Goal: Navigation & Orientation: Find specific page/section

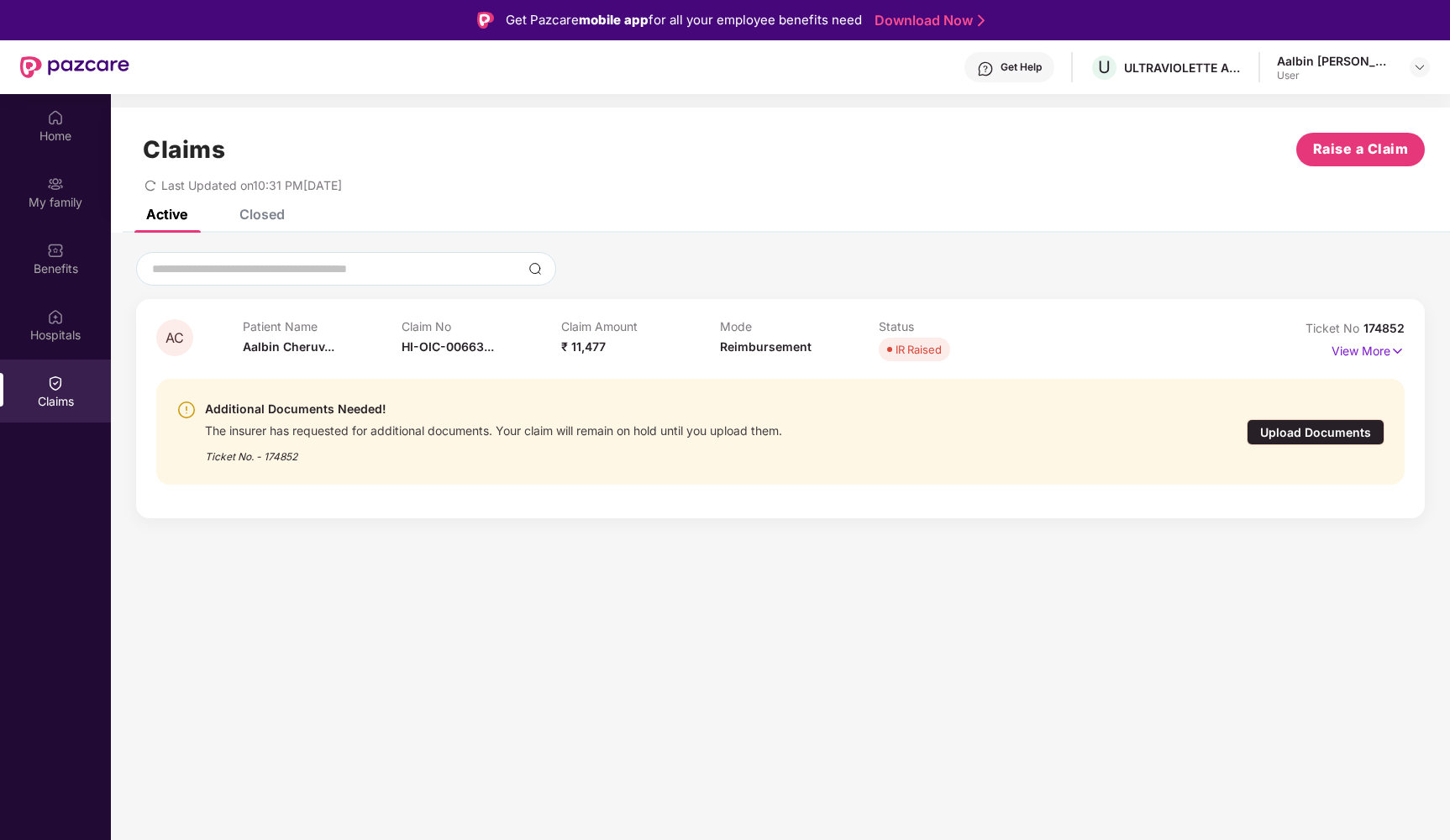
drag, startPoint x: 538, startPoint y: 235, endPoint x: 525, endPoint y: 246, distance: 17.0
click at [525, 246] on div "AC Patient Name [PERSON_NAME]... Claim No HI-OIC-00663... Claim Amount ₹ 11,477…" at bounding box center [781, 384] width 1339 height 302
click at [1307, 435] on div "Upload Documents" at bounding box center [1315, 432] width 137 height 26
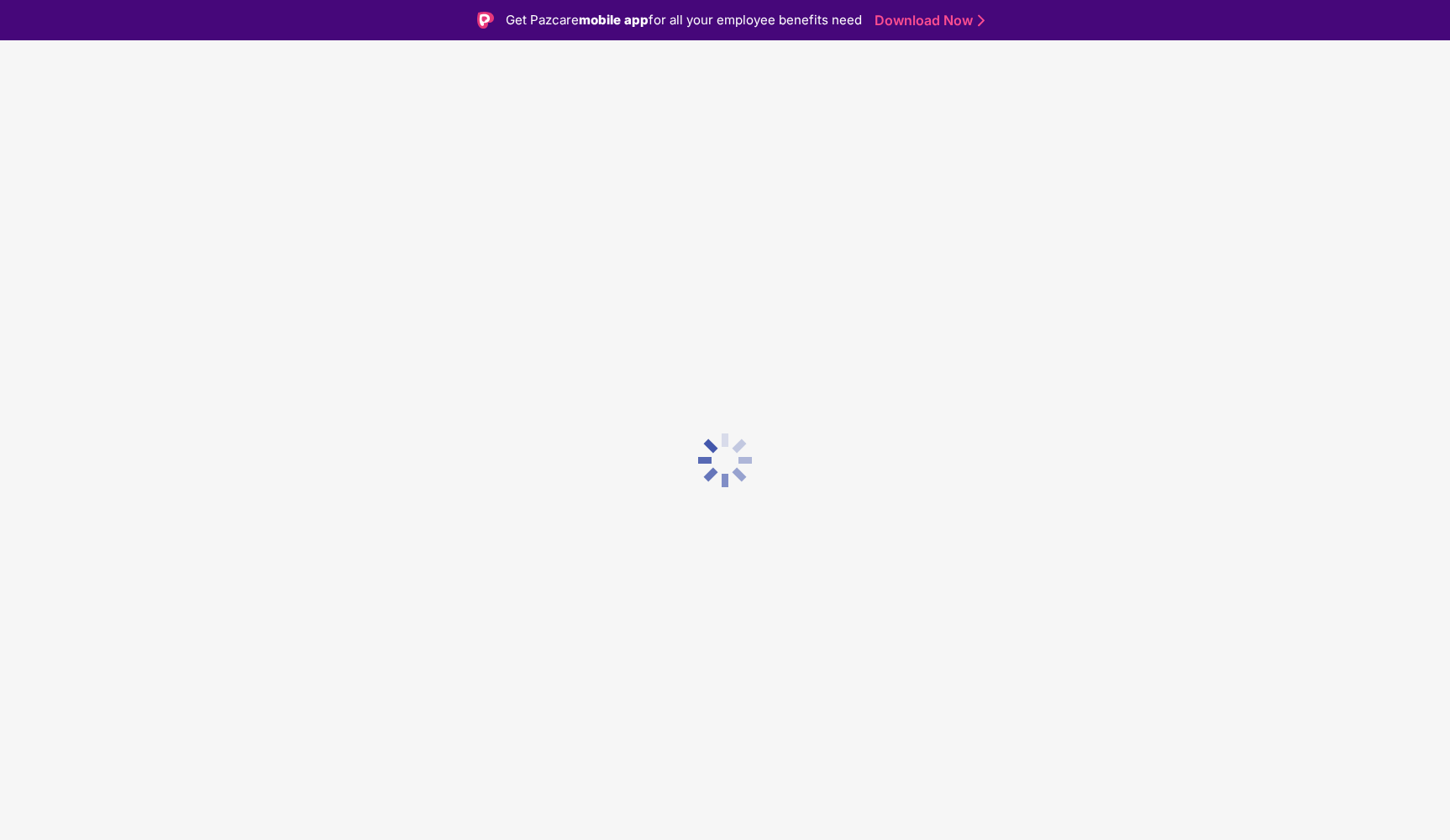
click at [1307, 435] on div at bounding box center [725, 460] width 1450 height 840
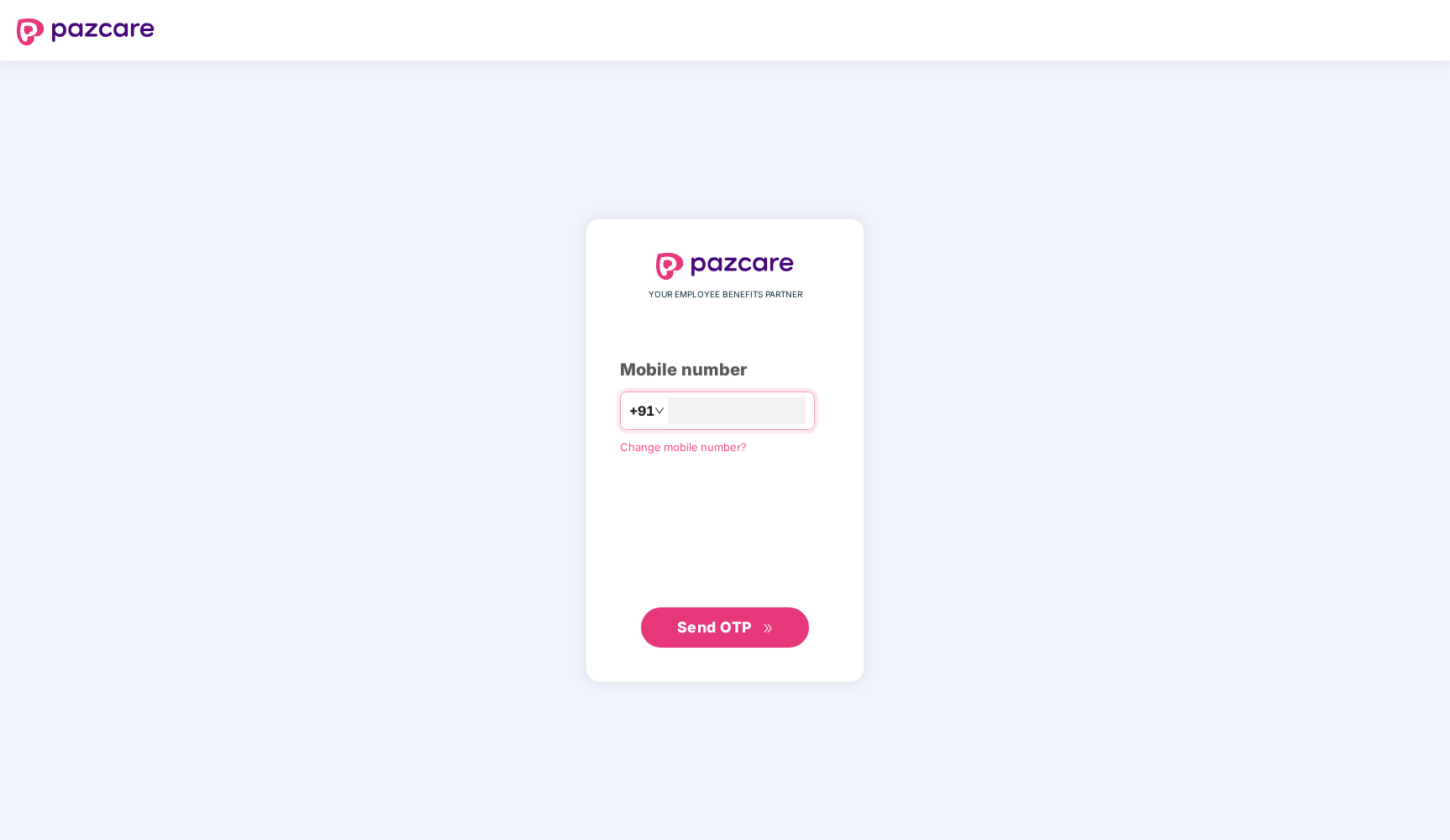
type input "**********"
click at [729, 618] on button "Send OTP" at bounding box center [725, 626] width 168 height 40
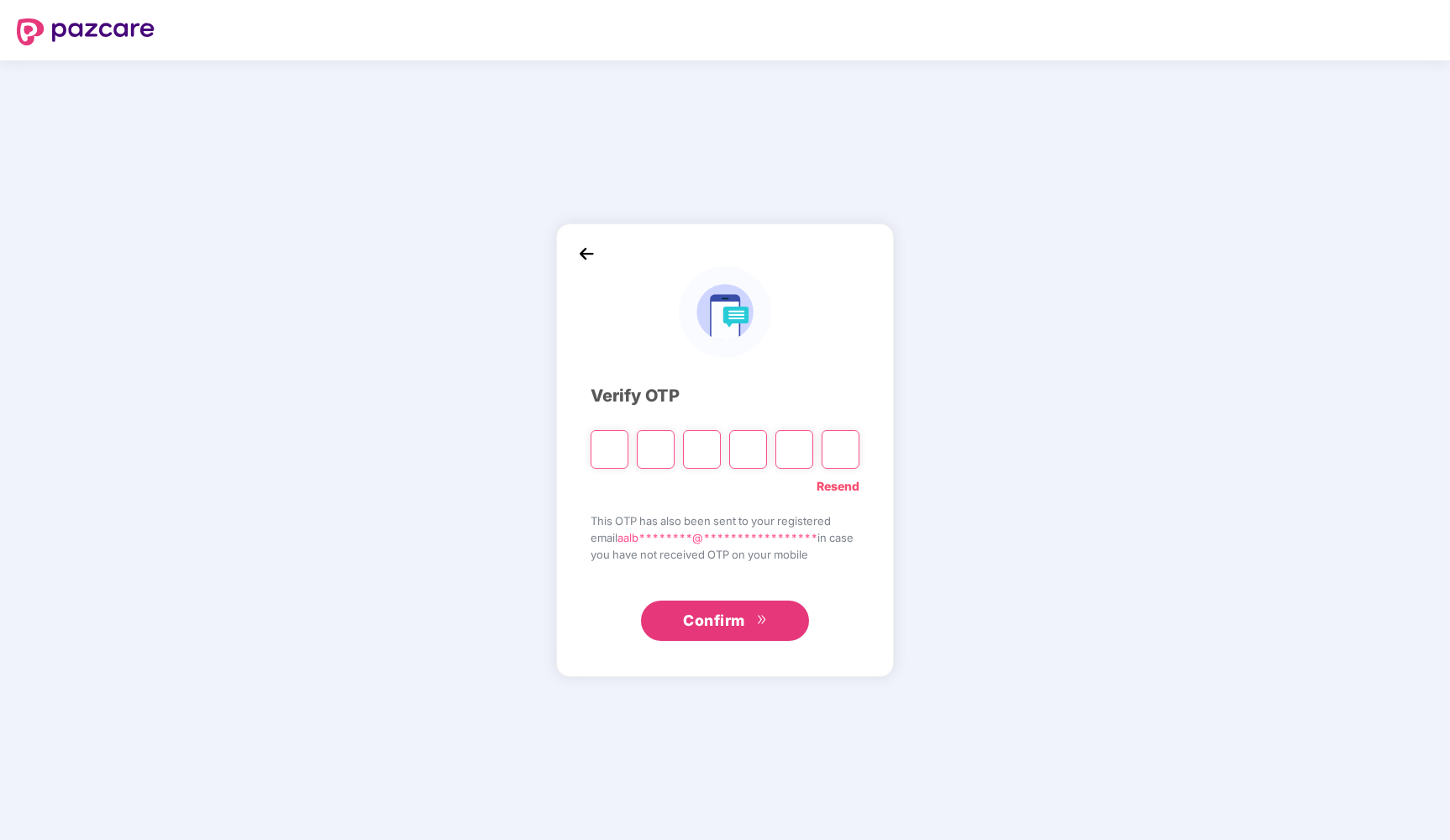
type input "*"
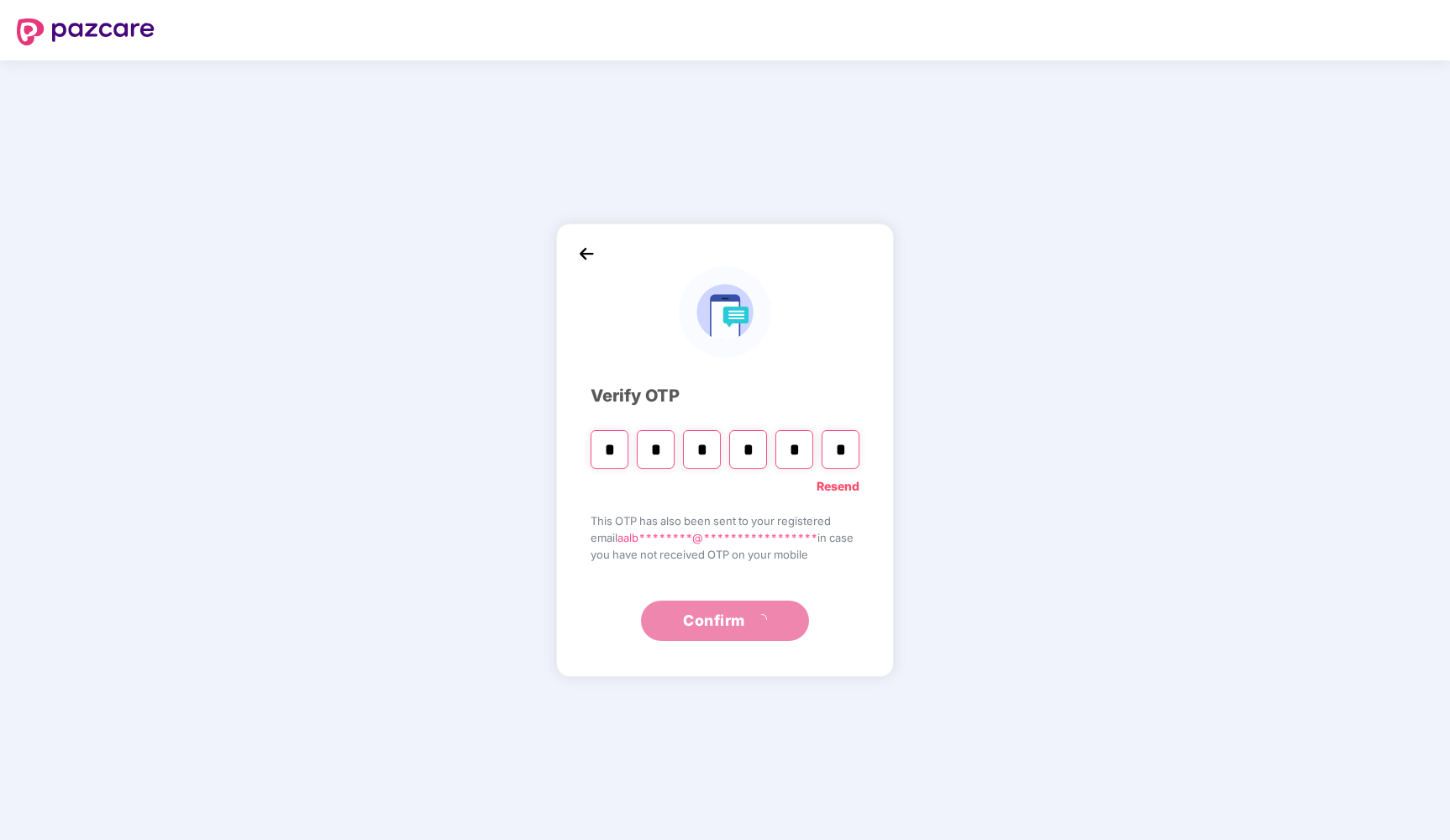
type input "*"
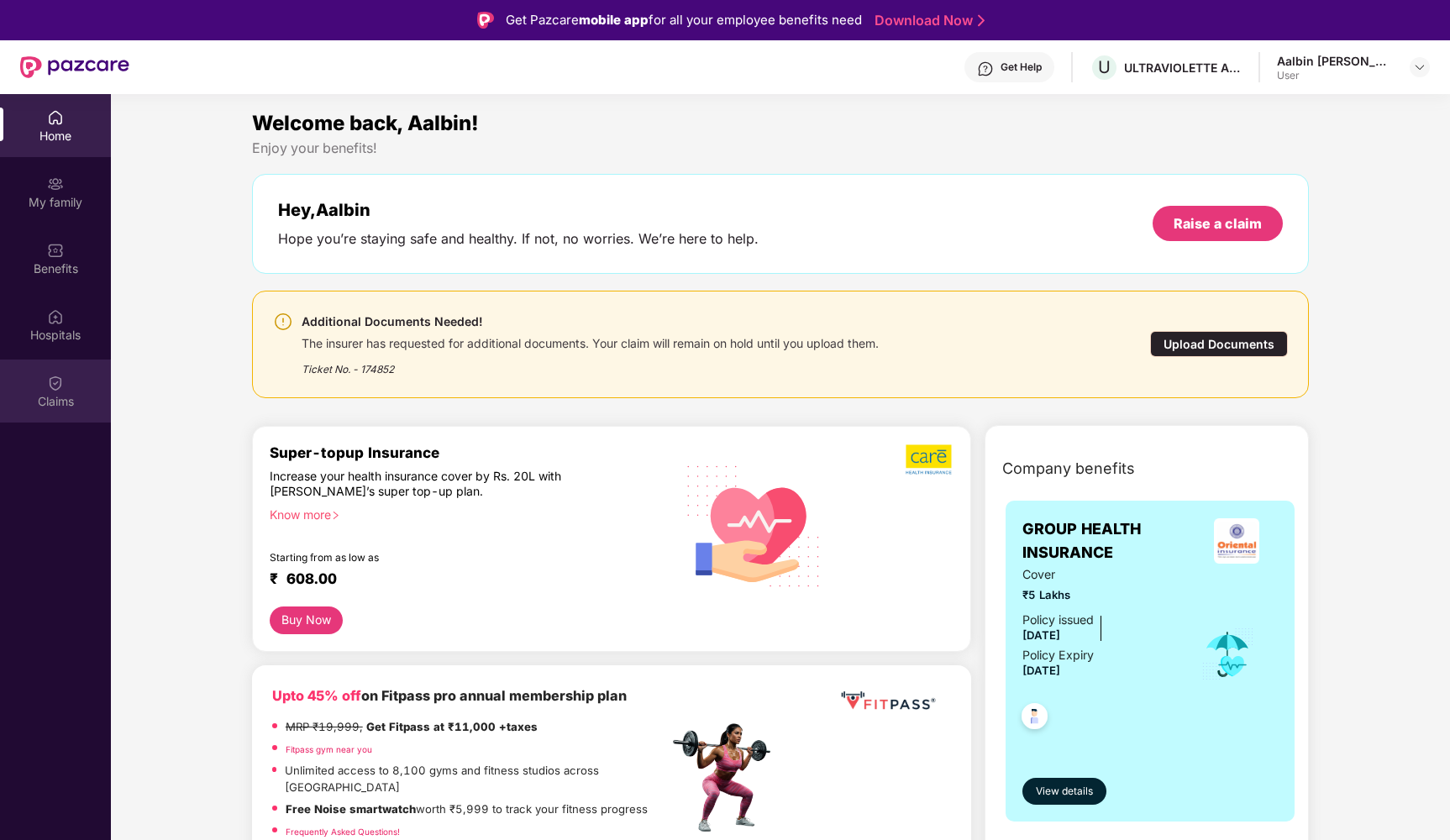
click at [64, 386] on div "Claims" at bounding box center [56, 391] width 111 height 63
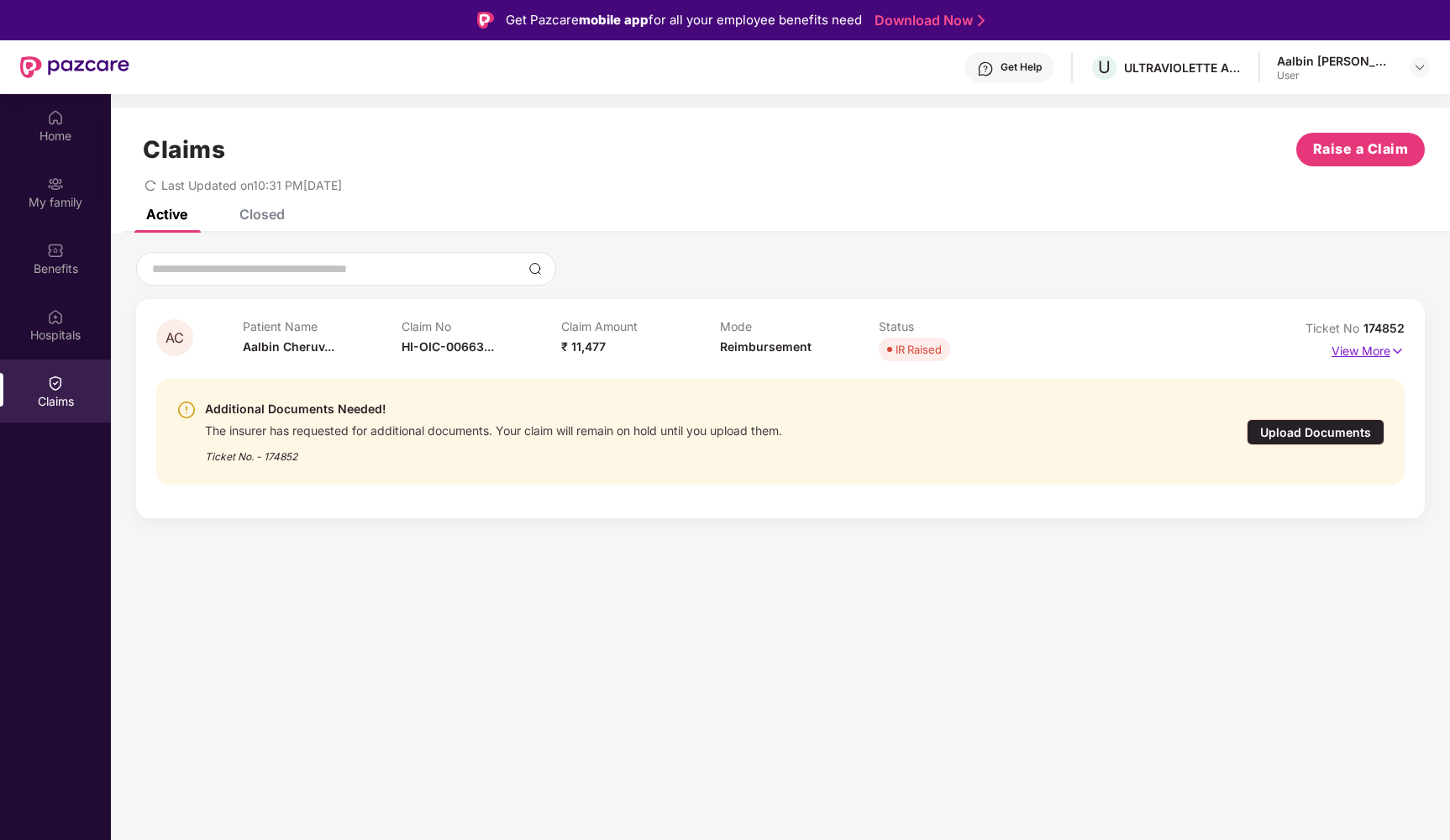
click at [1385, 347] on p "View More" at bounding box center [1368, 349] width 73 height 23
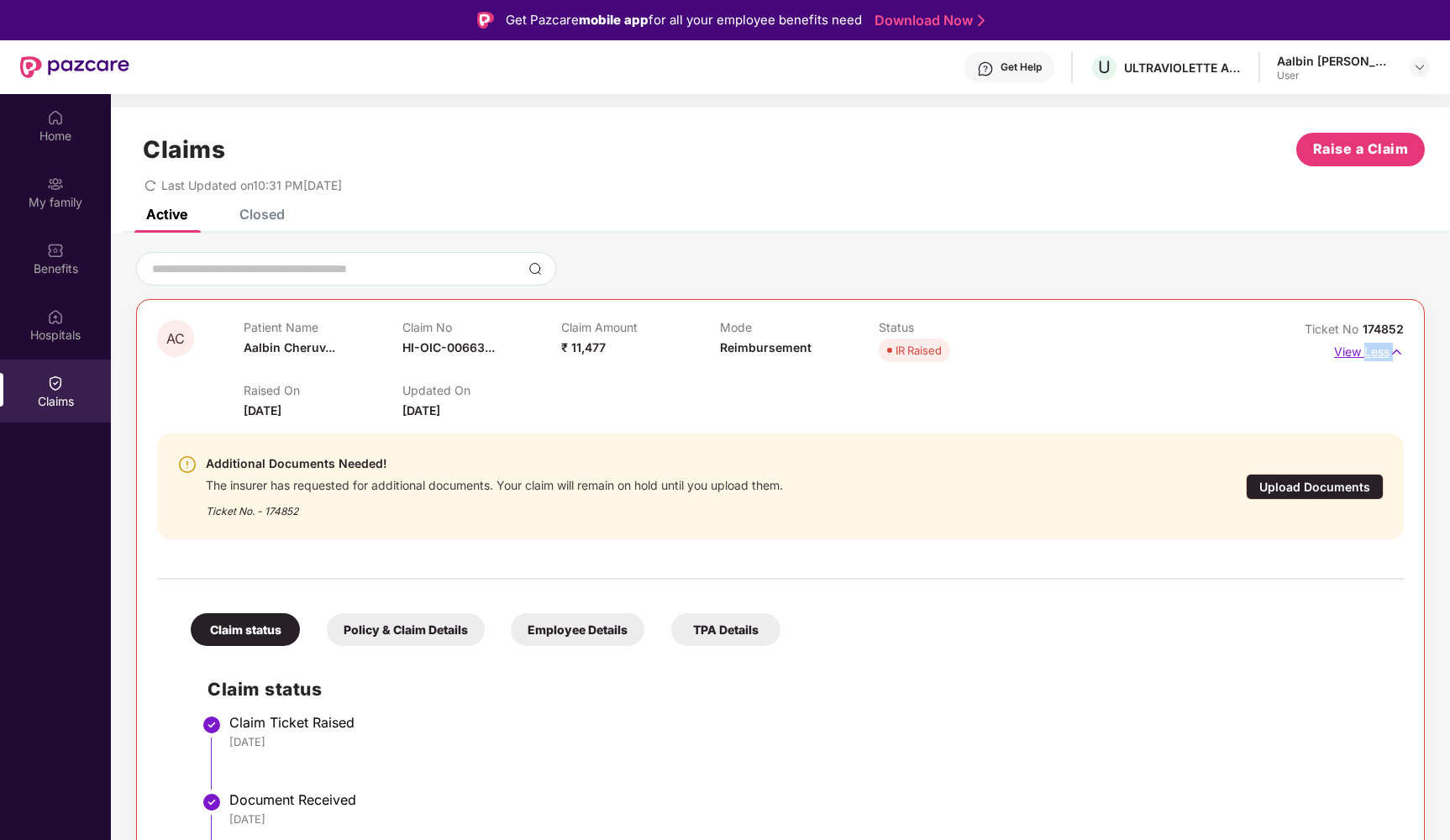
click at [1385, 347] on p "View Less" at bounding box center [1369, 349] width 70 height 23
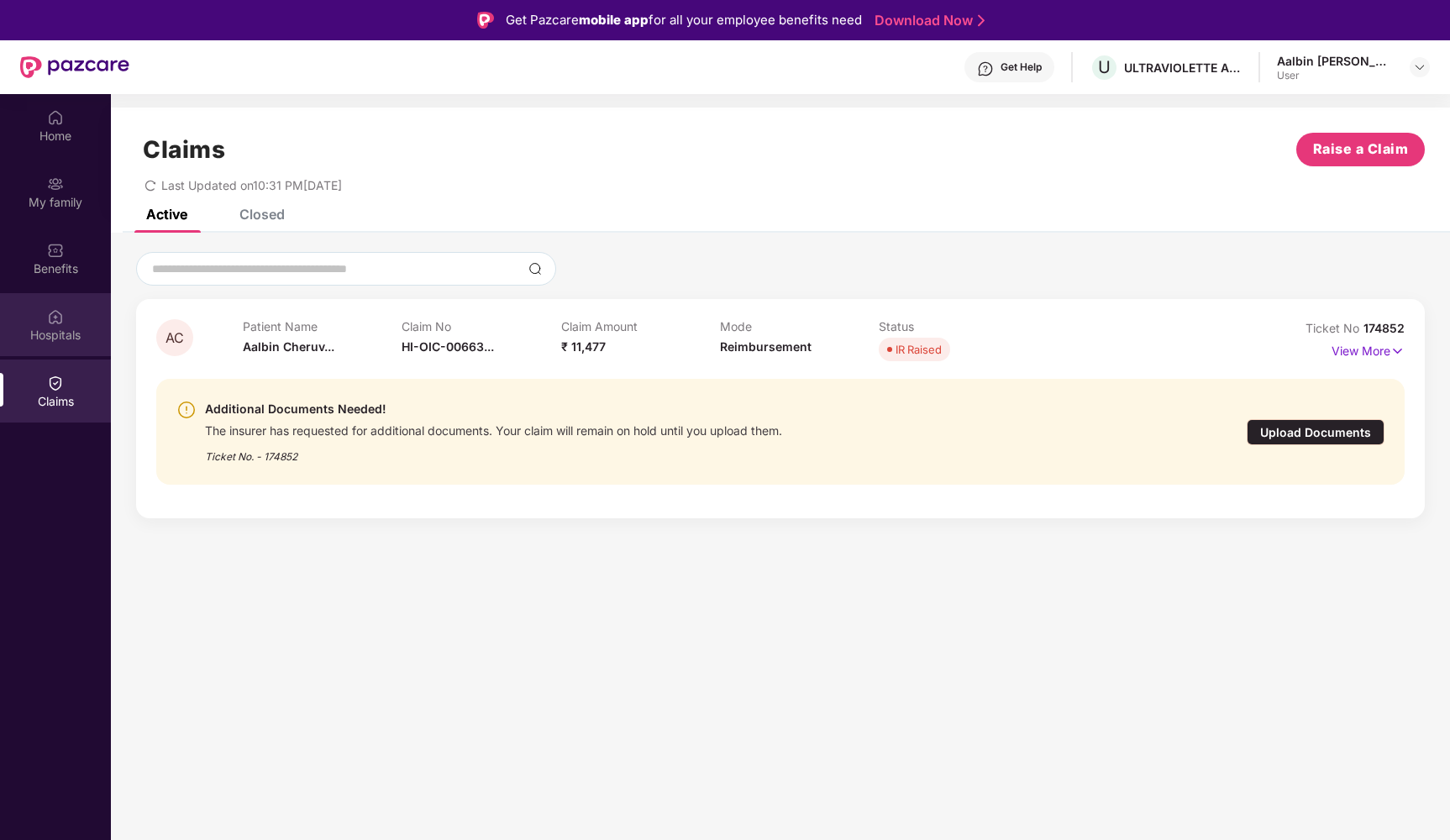
click at [58, 299] on div "Hospitals" at bounding box center [56, 324] width 111 height 63
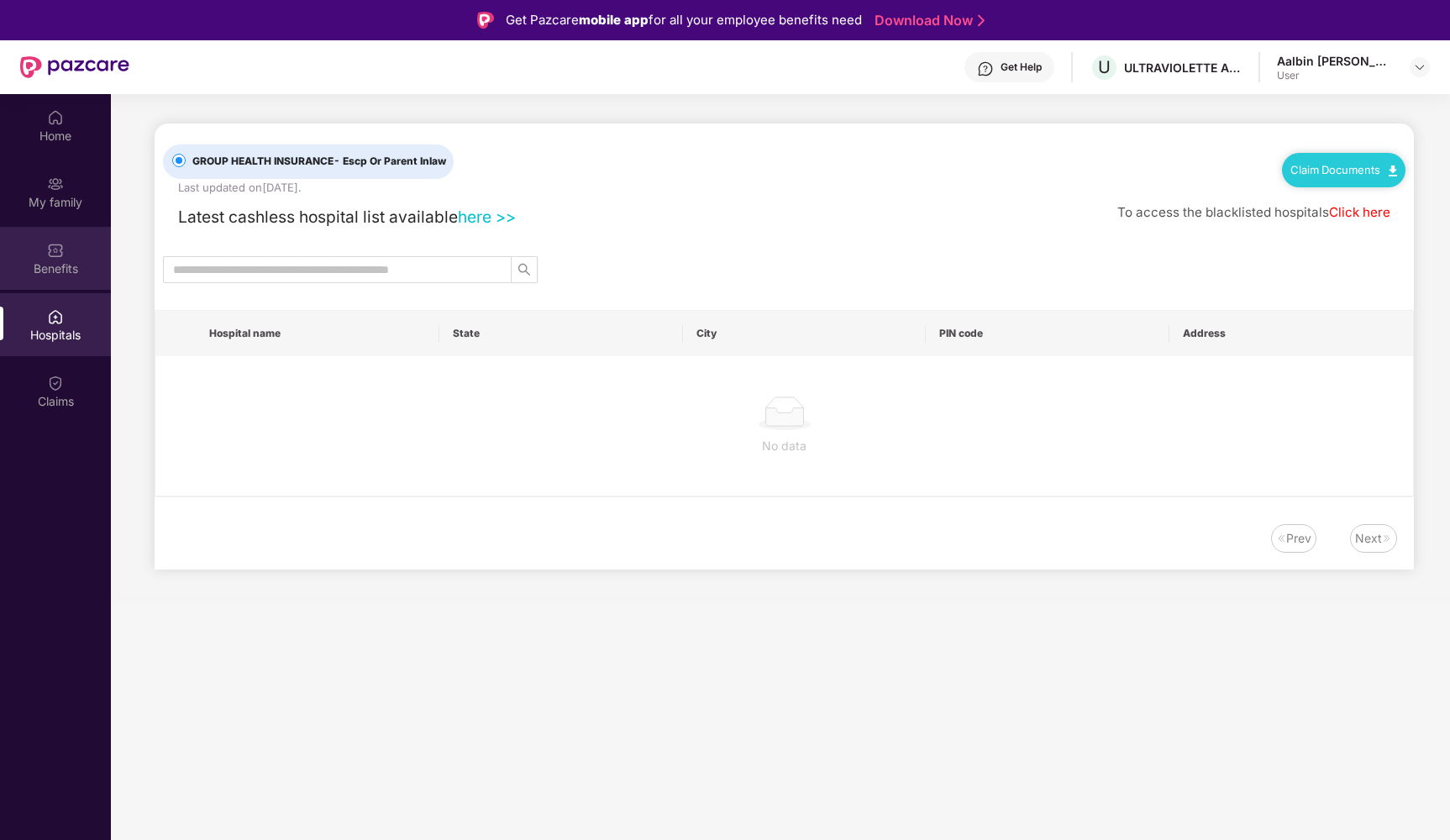
click at [57, 277] on div "Benefits" at bounding box center [56, 269] width 111 height 17
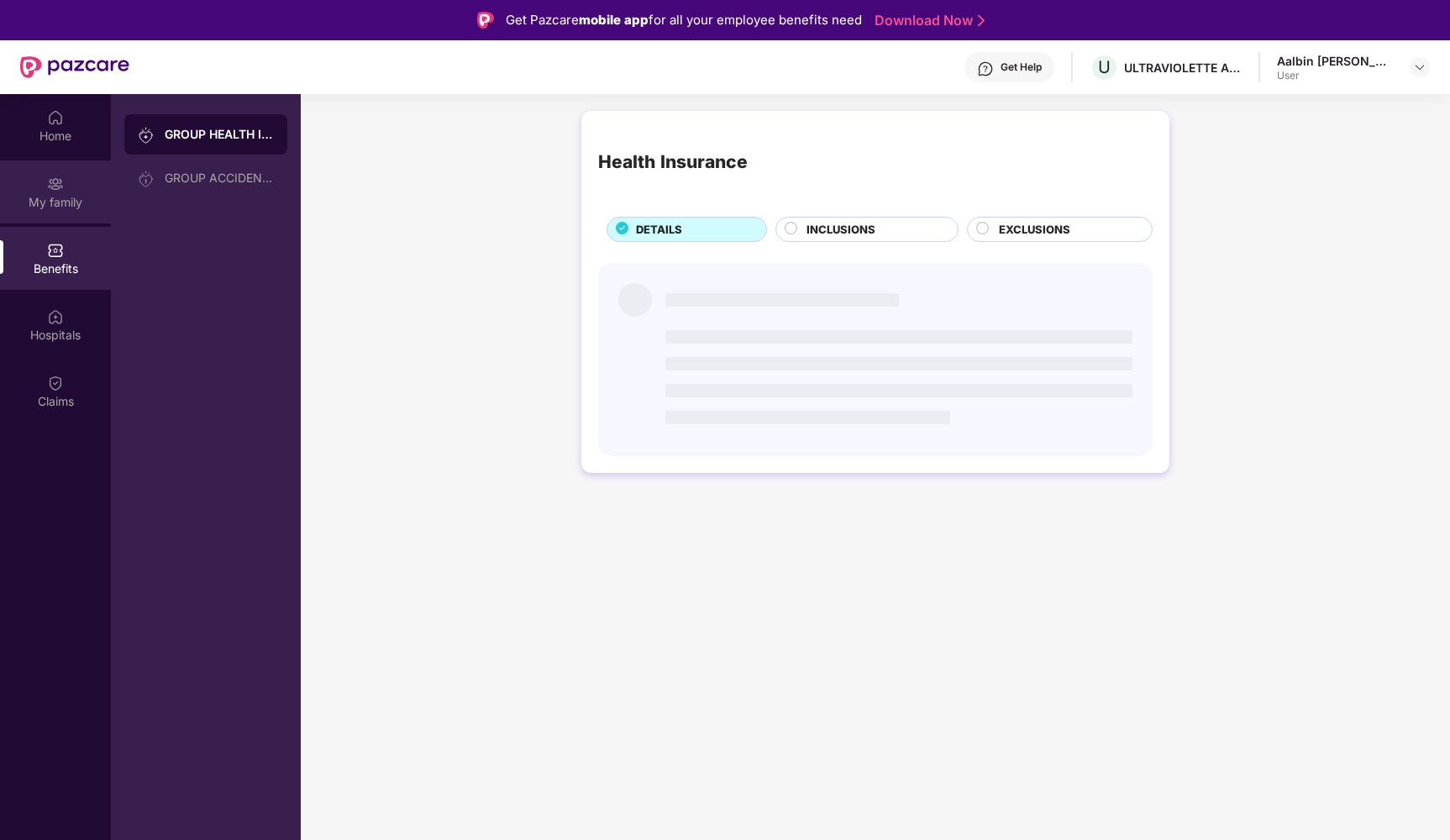
click at [57, 216] on div "My family" at bounding box center [56, 192] width 111 height 63
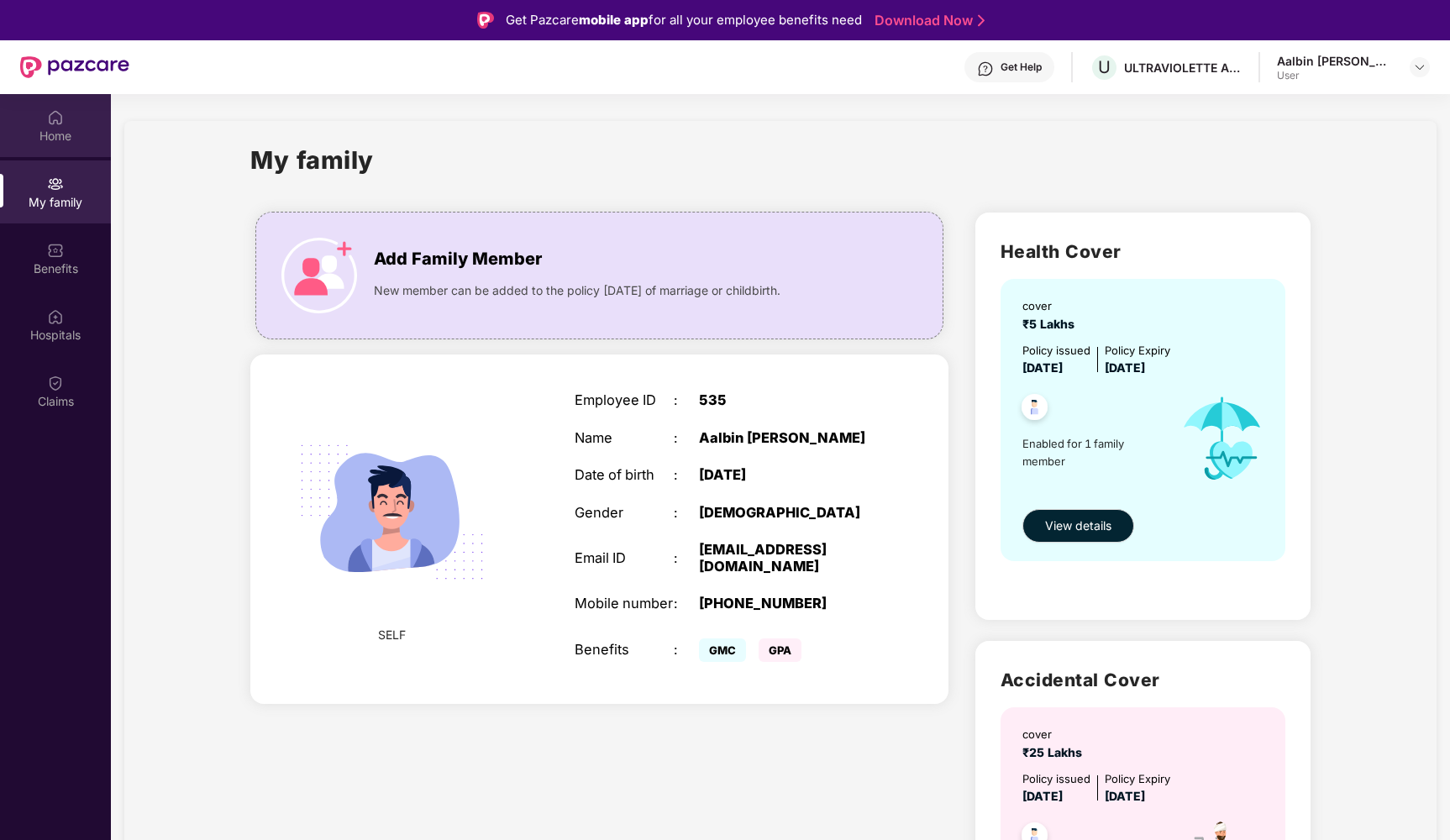
click at [57, 148] on div "Home" at bounding box center [56, 125] width 111 height 63
